Goal: Task Accomplishment & Management: Use online tool/utility

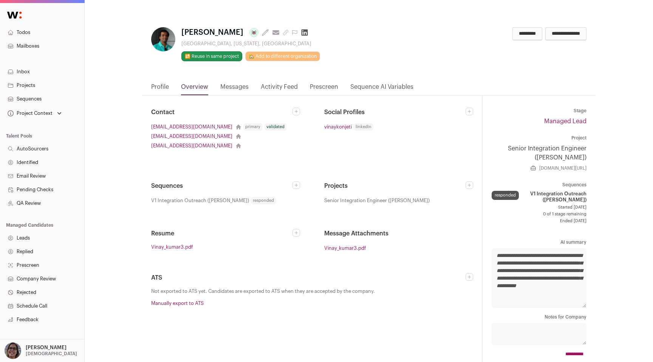
click at [275, 88] on link "Activity Feed" at bounding box center [279, 88] width 37 height 13
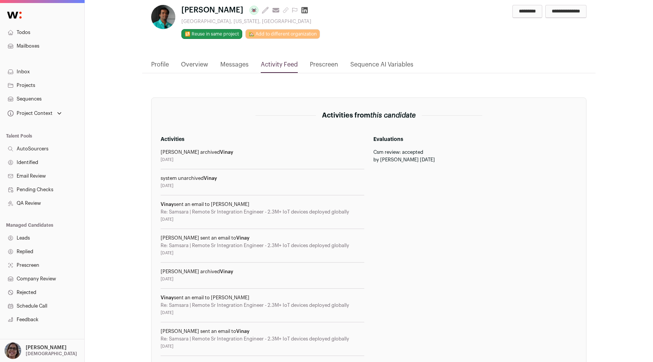
scroll to position [17, 0]
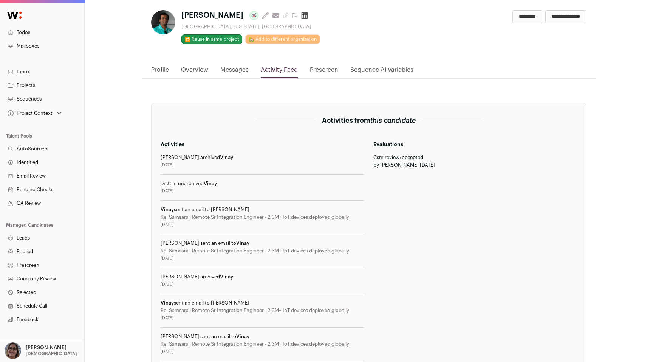
click at [160, 68] on link "Profile" at bounding box center [160, 71] width 18 height 13
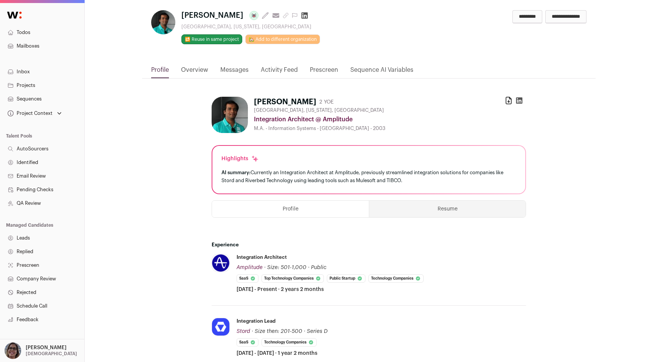
click at [193, 69] on link "Overview" at bounding box center [194, 71] width 27 height 13
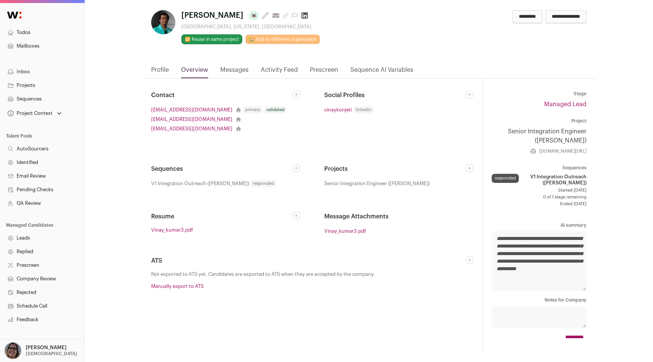
click at [270, 71] on link "Activity Feed" at bounding box center [279, 71] width 37 height 13
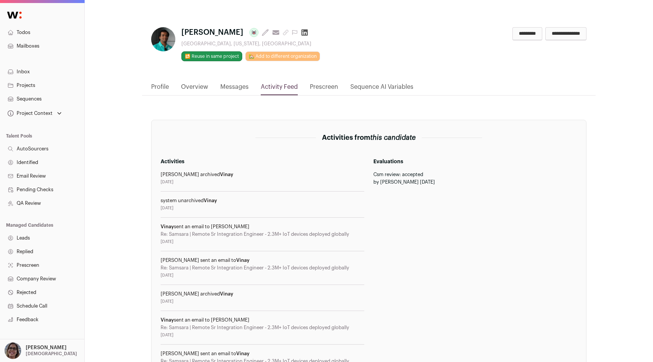
scroll to position [57, 0]
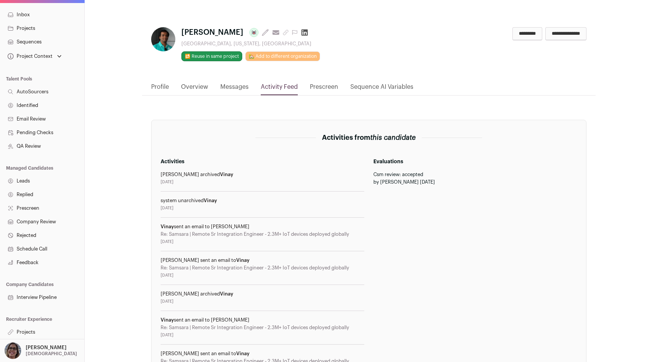
click at [29, 330] on link "Projects" at bounding box center [42, 332] width 84 height 14
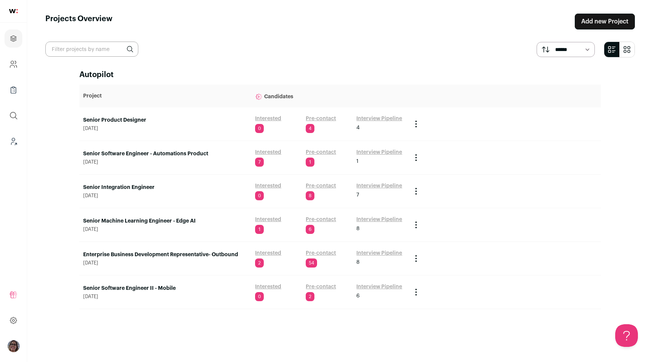
click at [119, 189] on link "Senior Integration Engineer" at bounding box center [165, 188] width 164 height 8
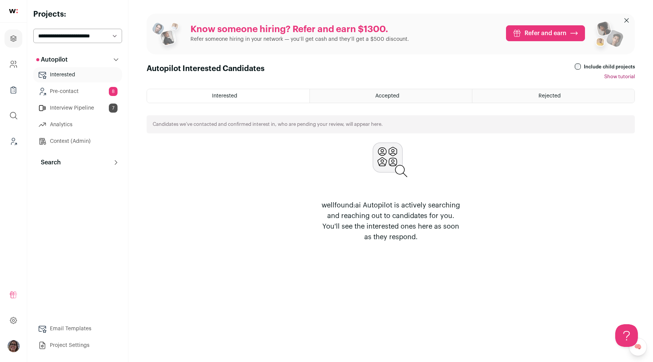
click at [69, 159] on button "Search" at bounding box center [77, 162] width 89 height 15
click at [82, 227] on link "Replied" at bounding box center [77, 231] width 89 height 15
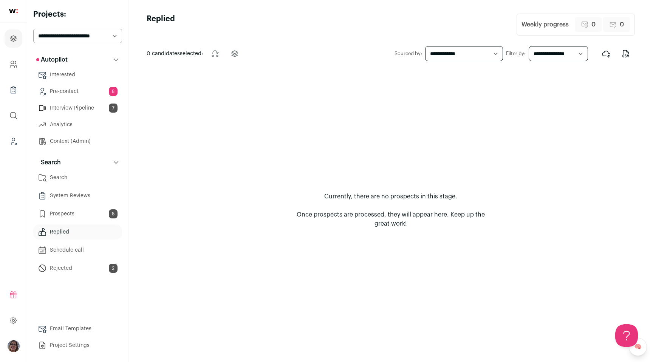
click at [89, 266] on link "Rejected 2" at bounding box center [77, 268] width 89 height 15
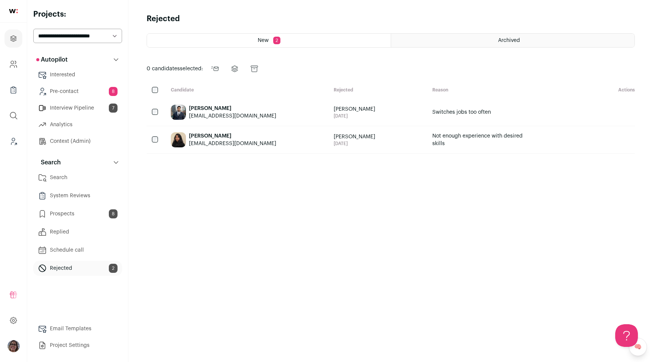
click at [83, 254] on link "Schedule call" at bounding box center [77, 250] width 89 height 15
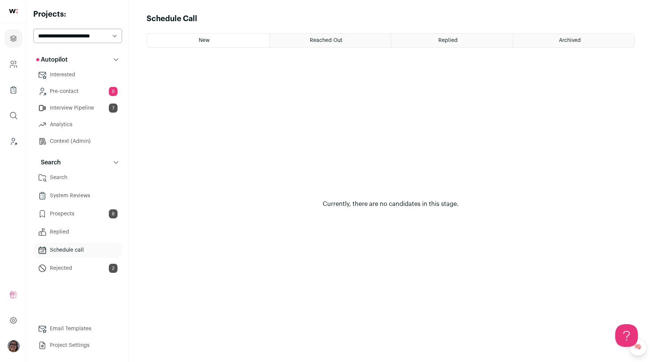
click at [75, 216] on link "Prospects 8" at bounding box center [77, 213] width 89 height 15
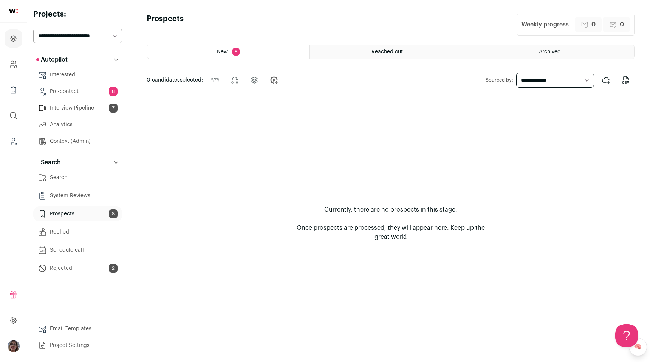
click at [454, 47] on div "Reached out" at bounding box center [391, 52] width 162 height 14
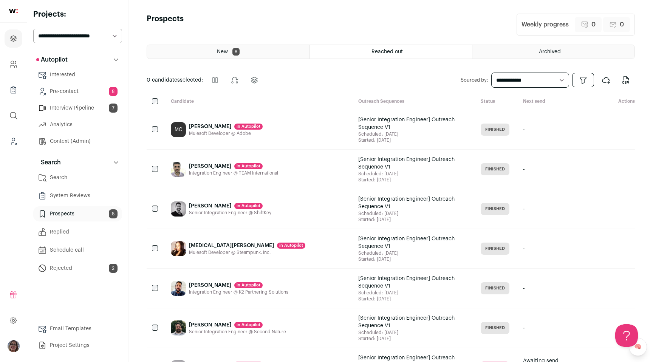
click at [585, 81] on icon "Open dropdown" at bounding box center [583, 80] width 9 height 9
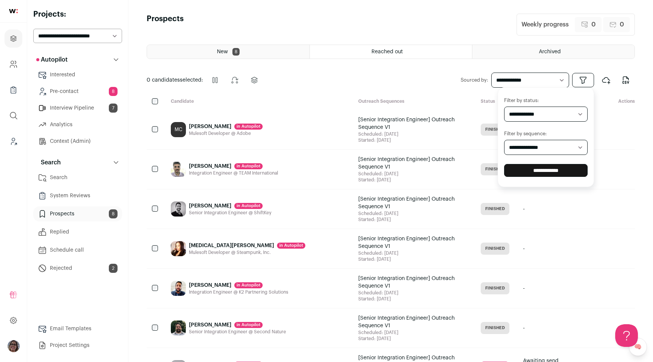
click at [585, 82] on icon "Open dropdown" at bounding box center [583, 80] width 9 height 9
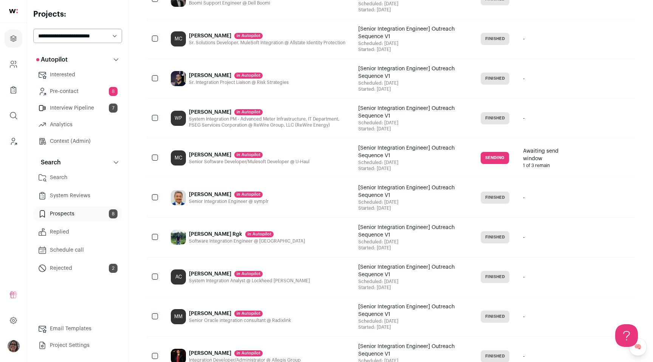
scroll to position [778, 0]
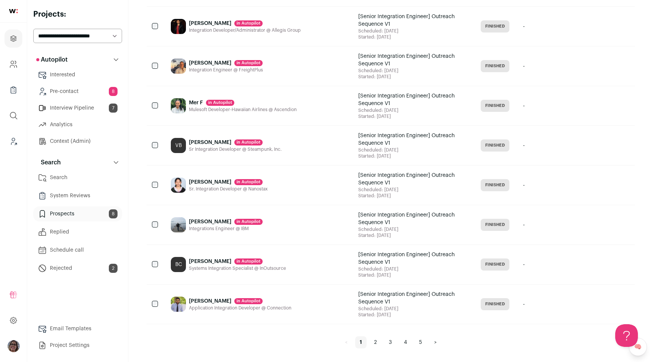
click at [375, 344] on link "2" at bounding box center [376, 342] width 12 height 12
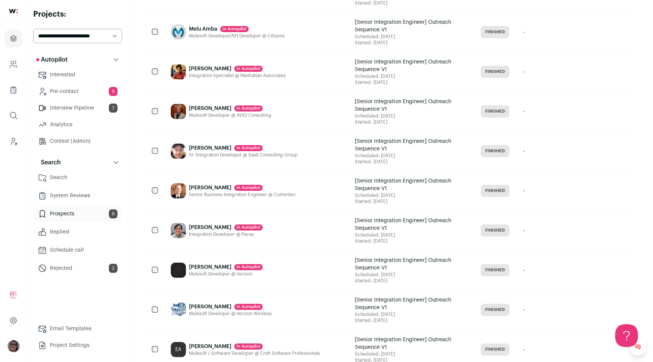
scroll to position [778, 0]
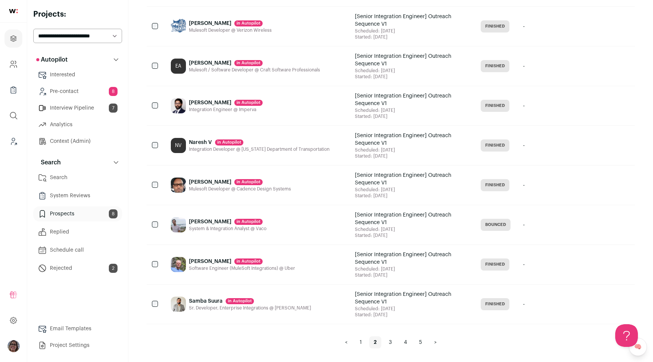
click at [387, 339] on link "3" at bounding box center [390, 342] width 12 height 12
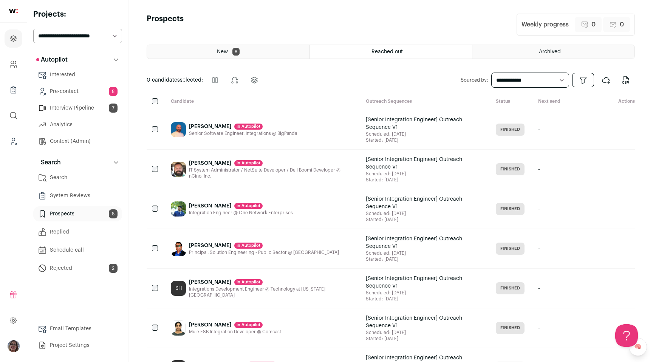
click at [83, 234] on link "Replied" at bounding box center [77, 231] width 89 height 15
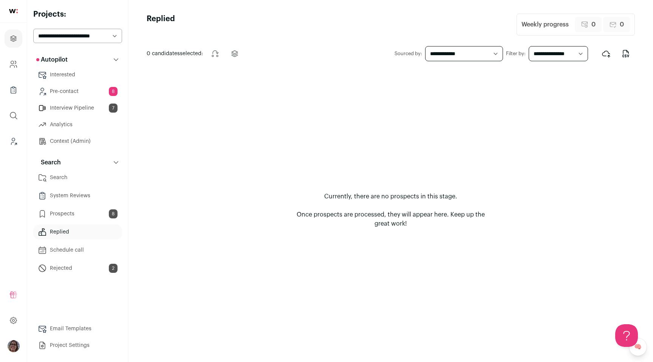
click at [459, 56] on select "**********" at bounding box center [464, 53] width 78 height 15
click at [550, 53] on select "**********" at bounding box center [558, 53] width 59 height 15
click at [79, 182] on link "Search" at bounding box center [77, 177] width 89 height 15
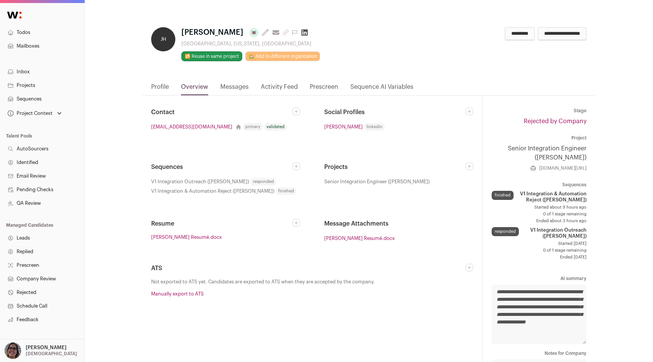
click at [283, 85] on link "Activity Feed" at bounding box center [279, 88] width 37 height 13
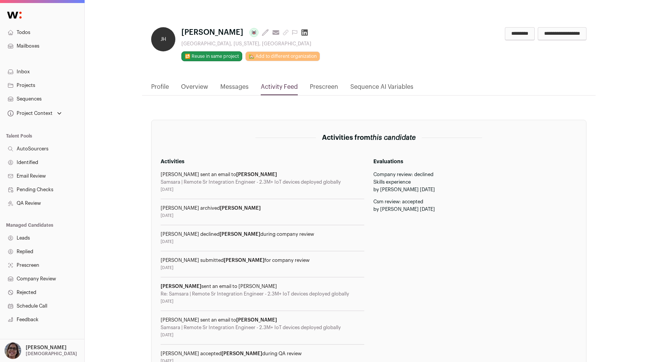
click at [199, 88] on link "Overview" at bounding box center [194, 88] width 27 height 13
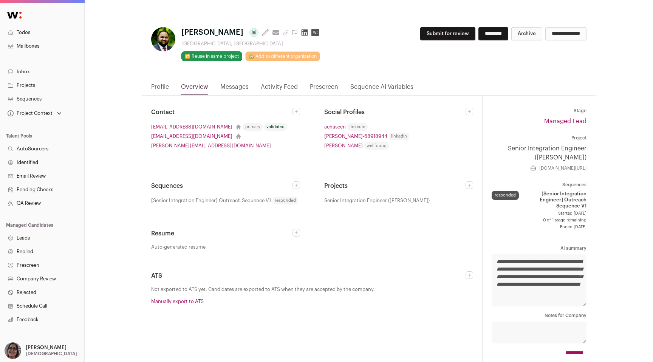
click at [151, 84] on link "Profile" at bounding box center [160, 88] width 18 height 13
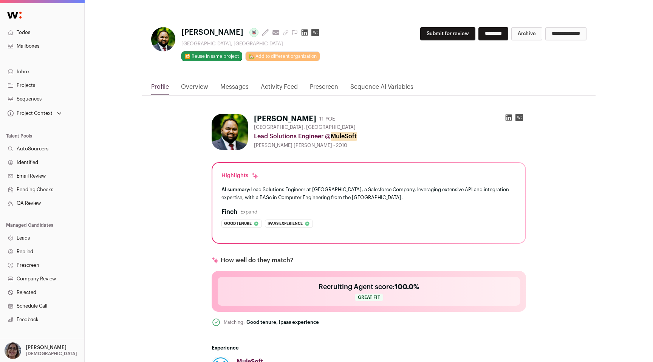
click at [244, 88] on link "Messages" at bounding box center [234, 88] width 28 height 13
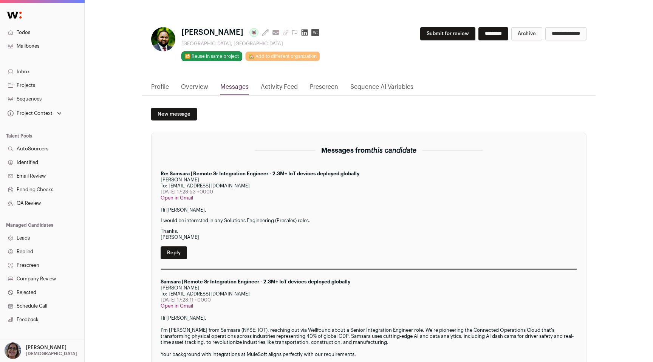
click at [293, 84] on link "Activity Feed" at bounding box center [279, 88] width 37 height 13
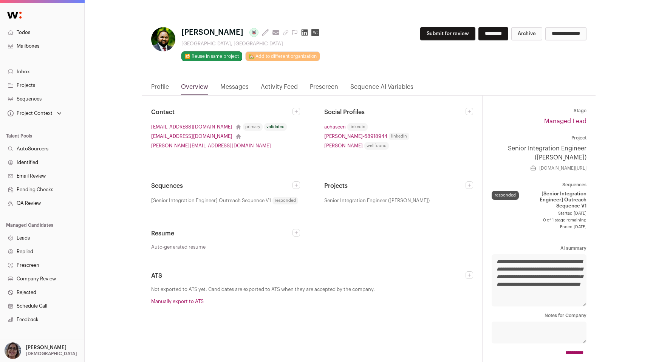
click at [280, 88] on link "Activity Feed" at bounding box center [279, 88] width 37 height 13
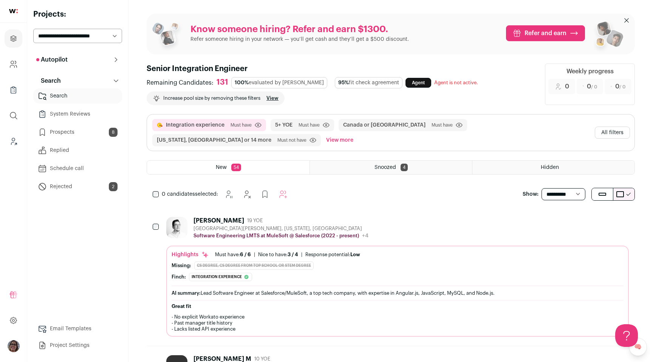
click at [79, 97] on link "Search" at bounding box center [77, 95] width 89 height 15
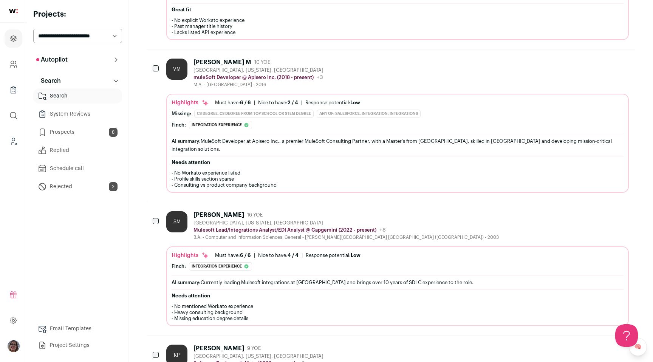
scroll to position [305, 0]
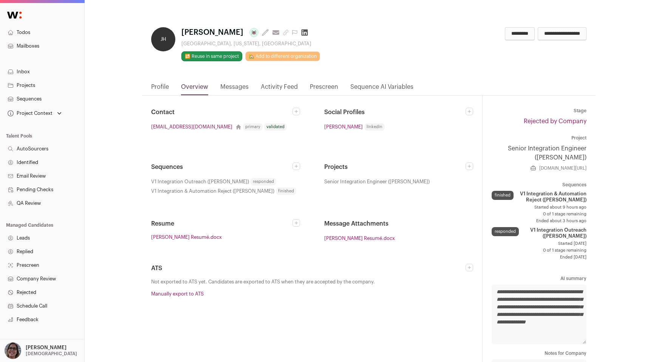
click at [280, 87] on link "Activity Feed" at bounding box center [279, 88] width 37 height 13
